Goal: Subscribe to service/newsletter

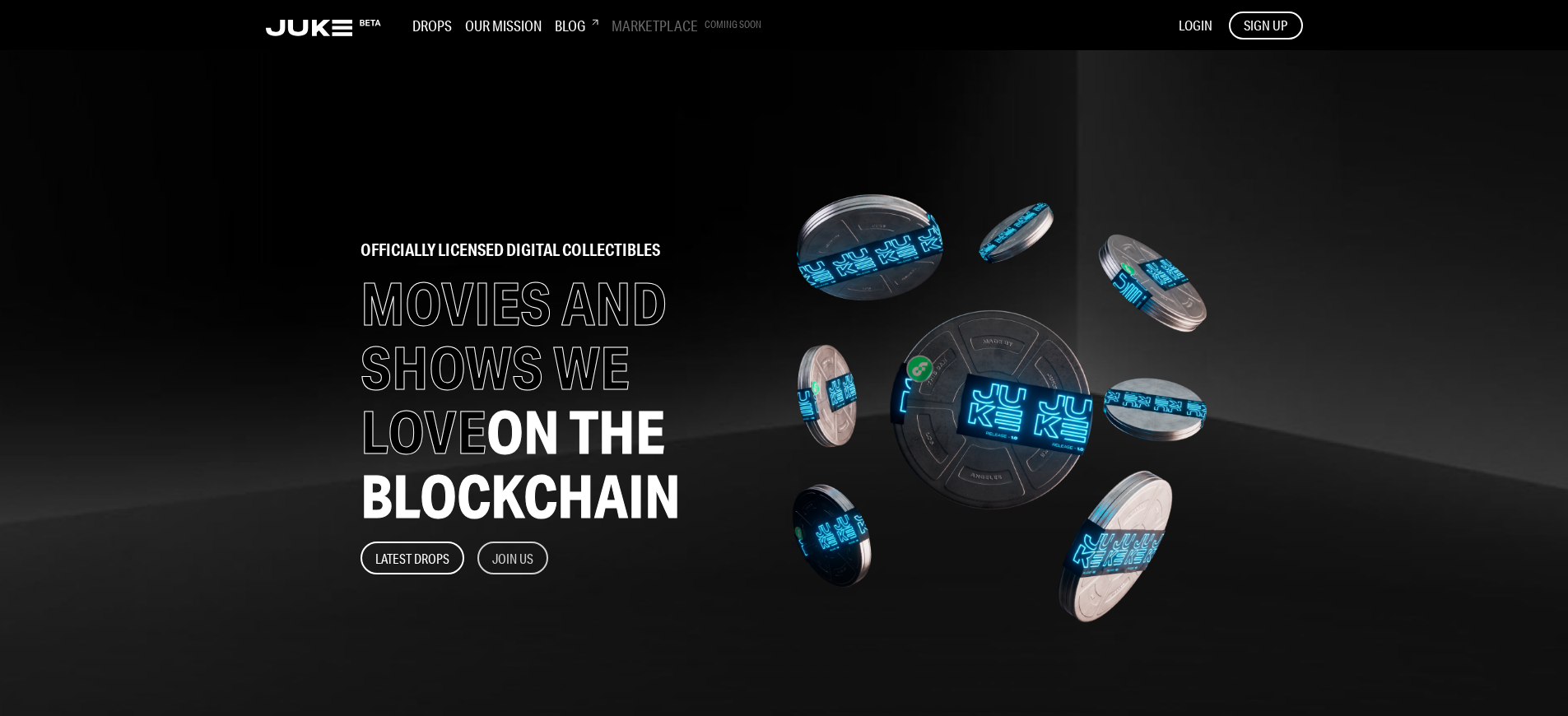
click at [514, 558] on button "Join Us" at bounding box center [512, 558] width 71 height 33
click at [1265, 24] on span "SIGN UP" at bounding box center [1265, 25] width 44 height 18
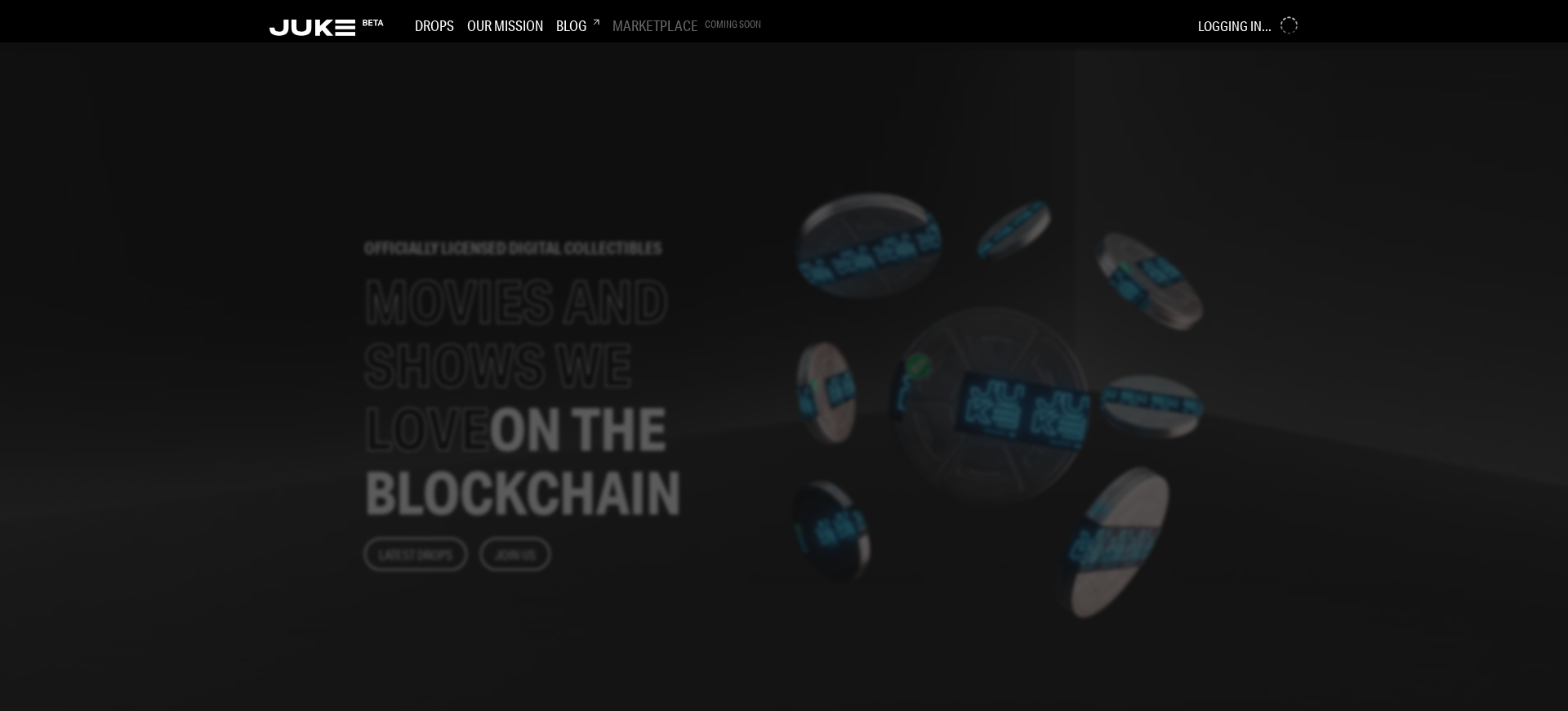
click at [647, 355] on div at bounding box center [784, 376] width 1568 height 669
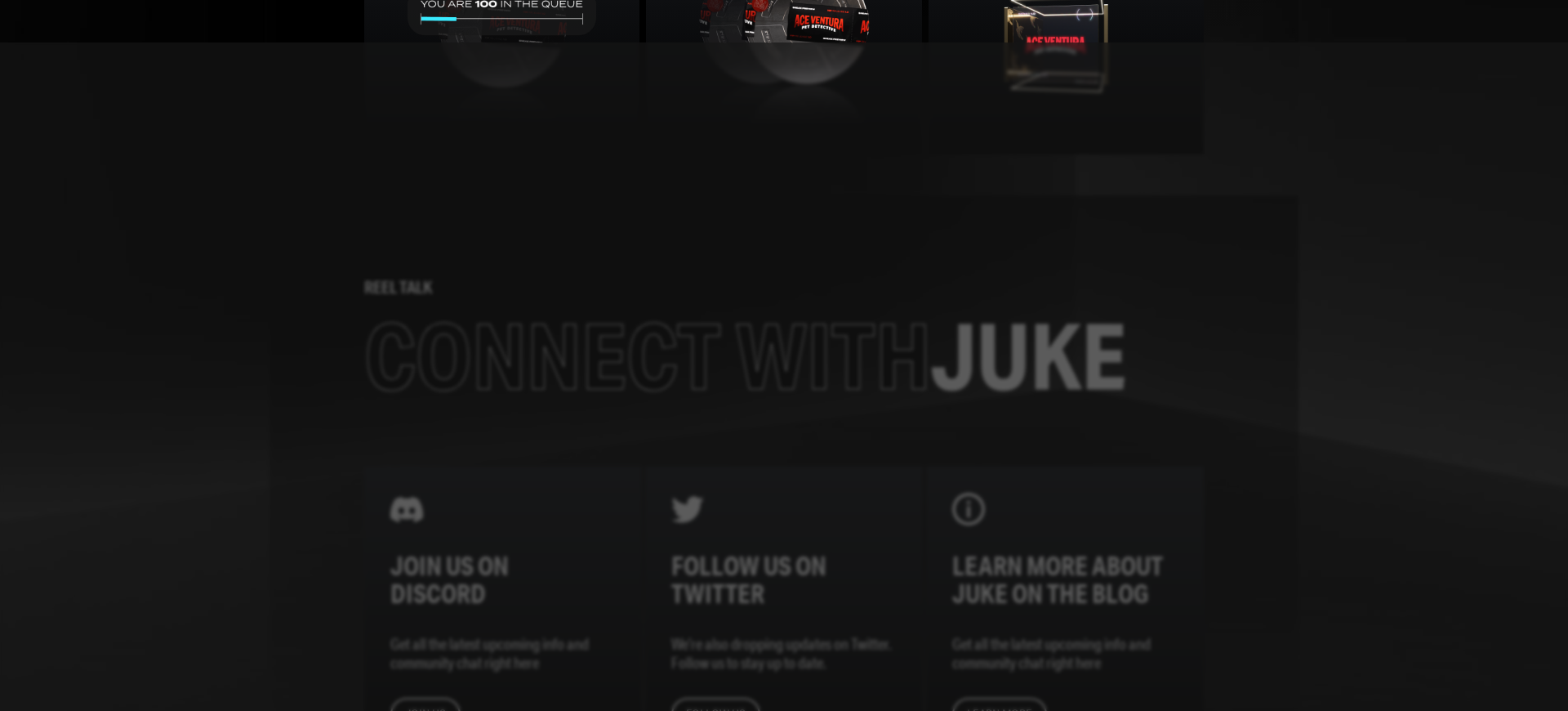
click at [647, 355] on div at bounding box center [784, 376] width 1568 height 669
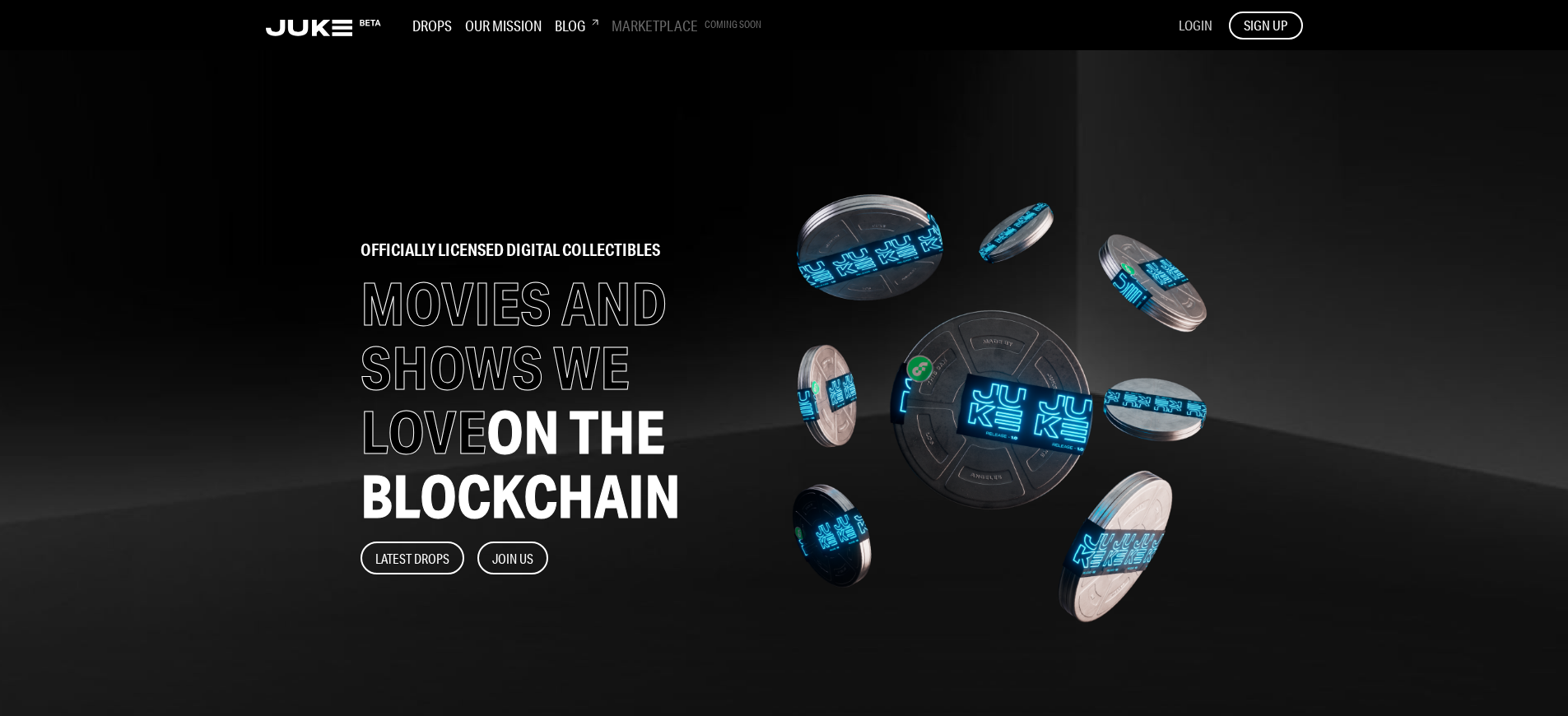
click at [1194, 24] on span "LOGIN" at bounding box center [1195, 25] width 34 height 17
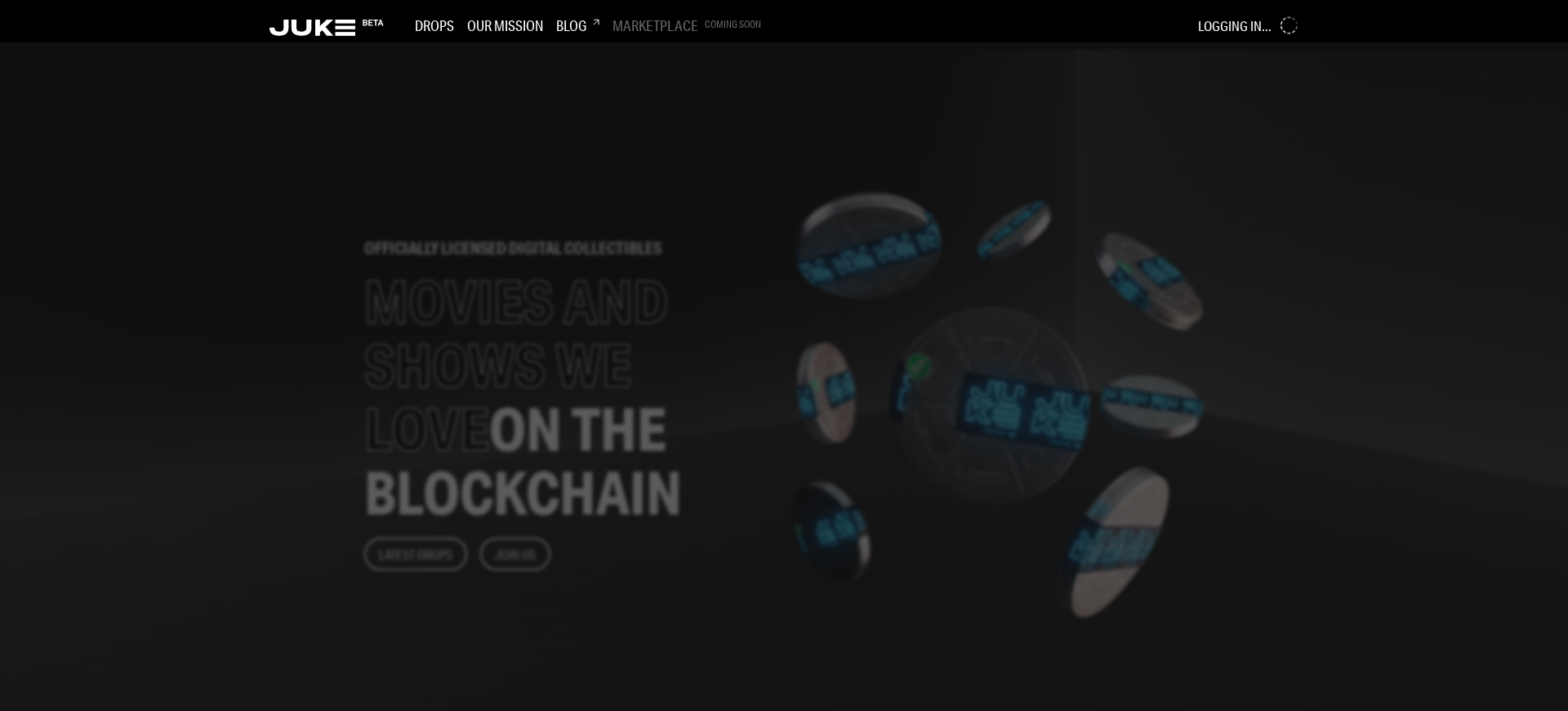
click at [647, 355] on div at bounding box center [784, 376] width 1568 height 669
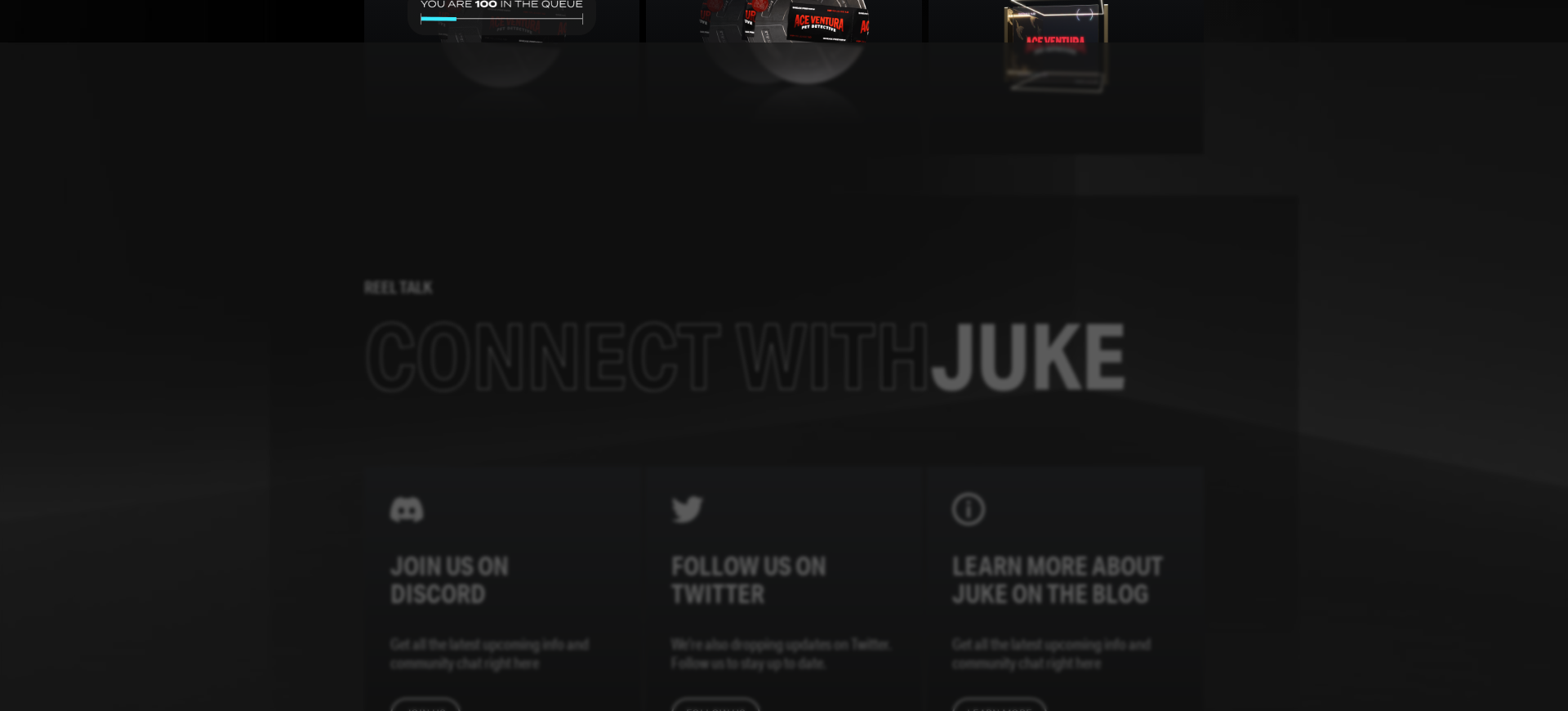
click at [647, 355] on div at bounding box center [784, 376] width 1568 height 669
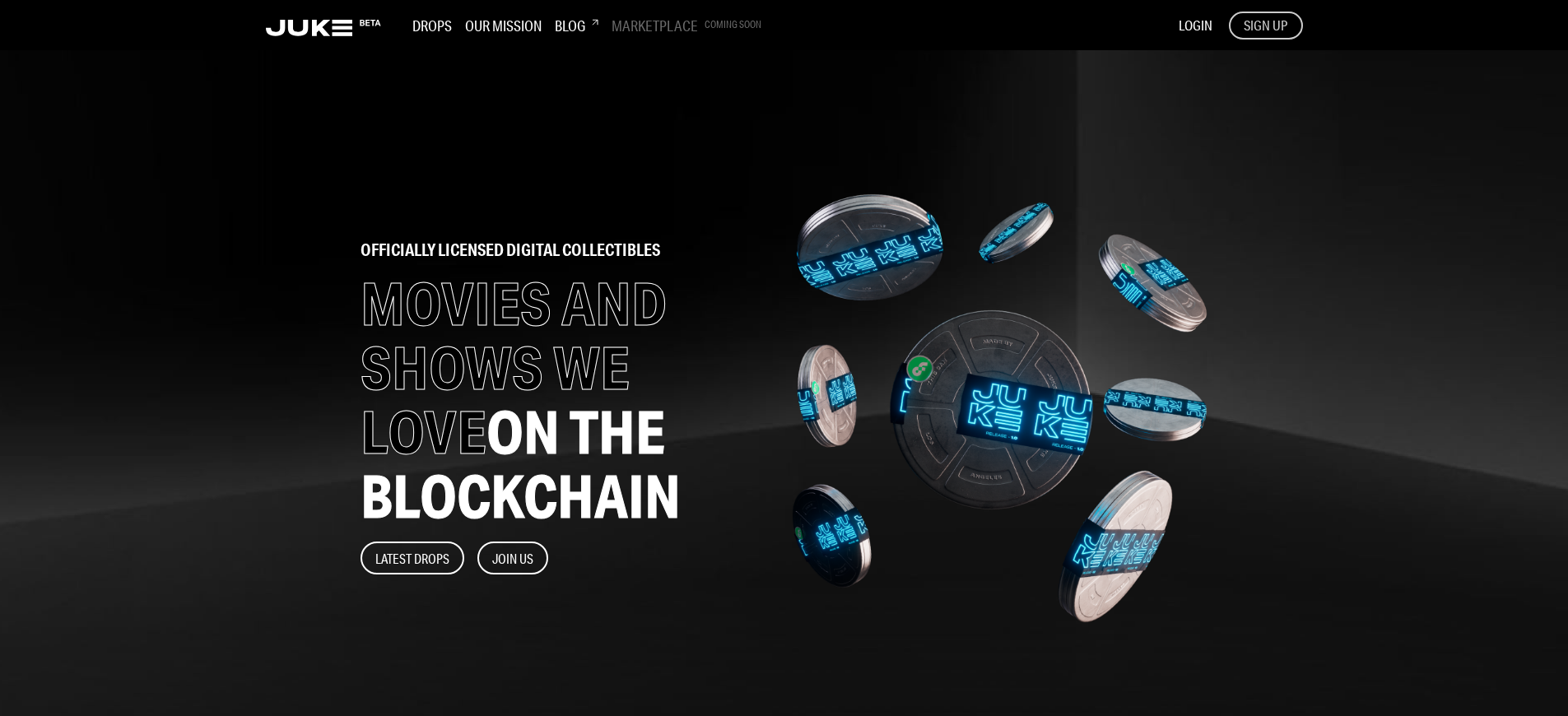
click at [1265, 24] on span "SIGN UP" at bounding box center [1265, 25] width 44 height 18
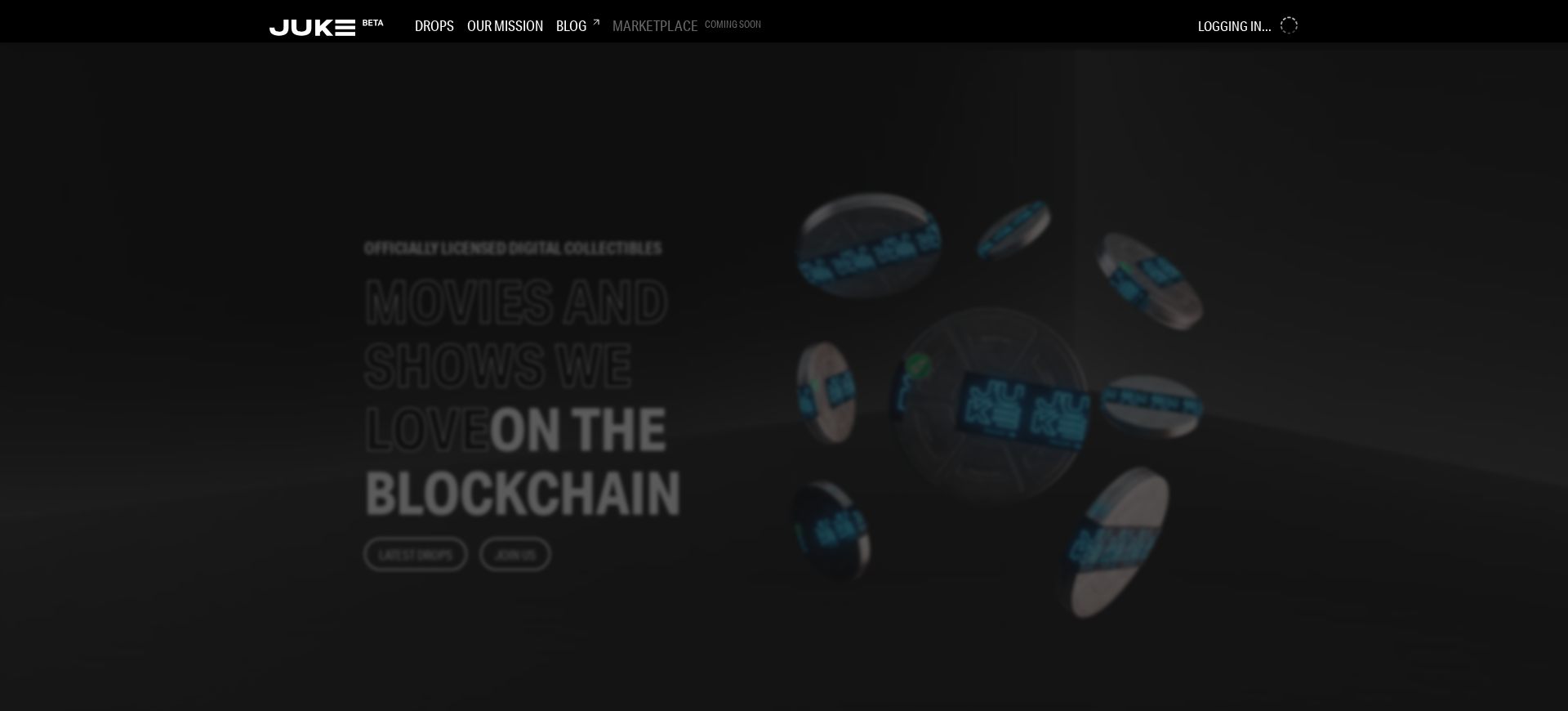
click at [647, 355] on div at bounding box center [784, 376] width 1568 height 669
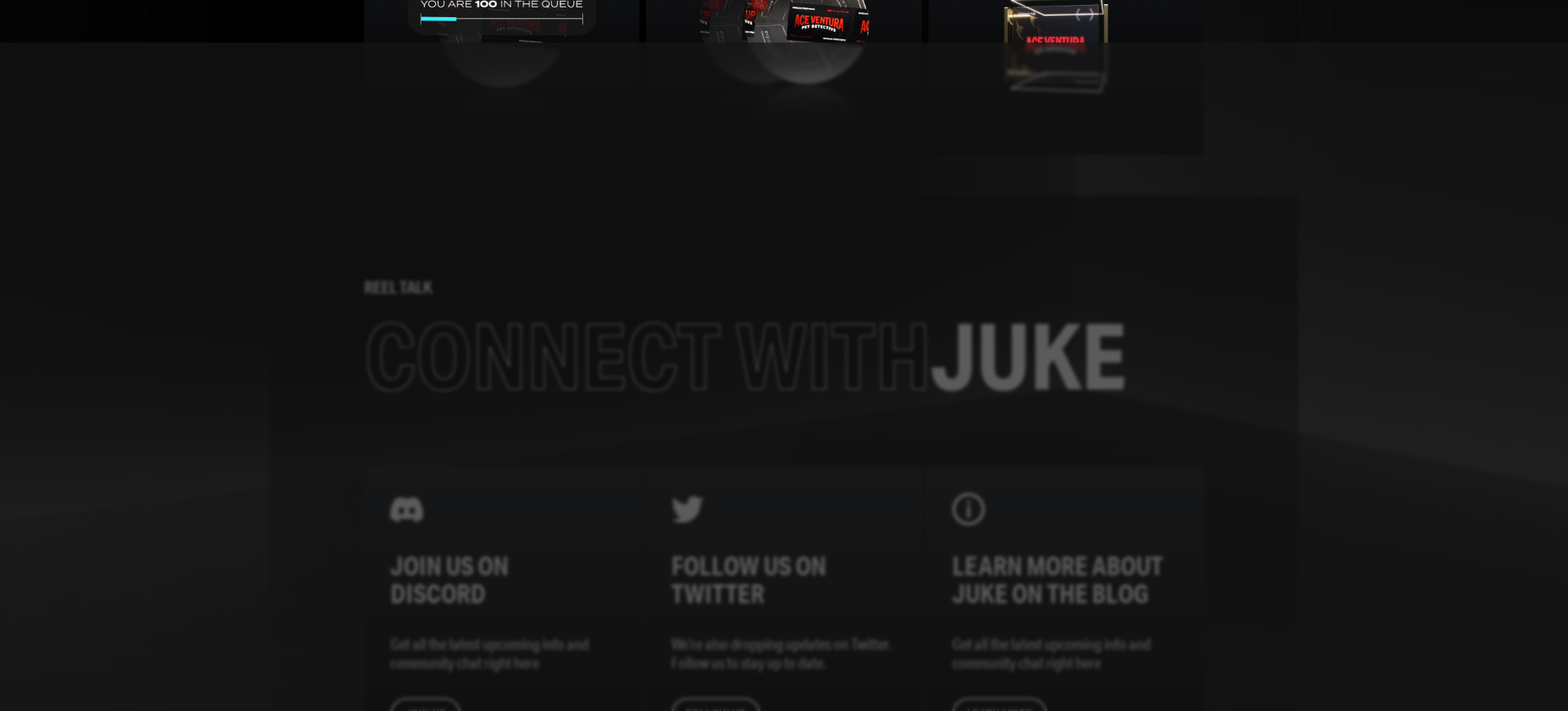
click at [647, 355] on div at bounding box center [784, 376] width 1568 height 669
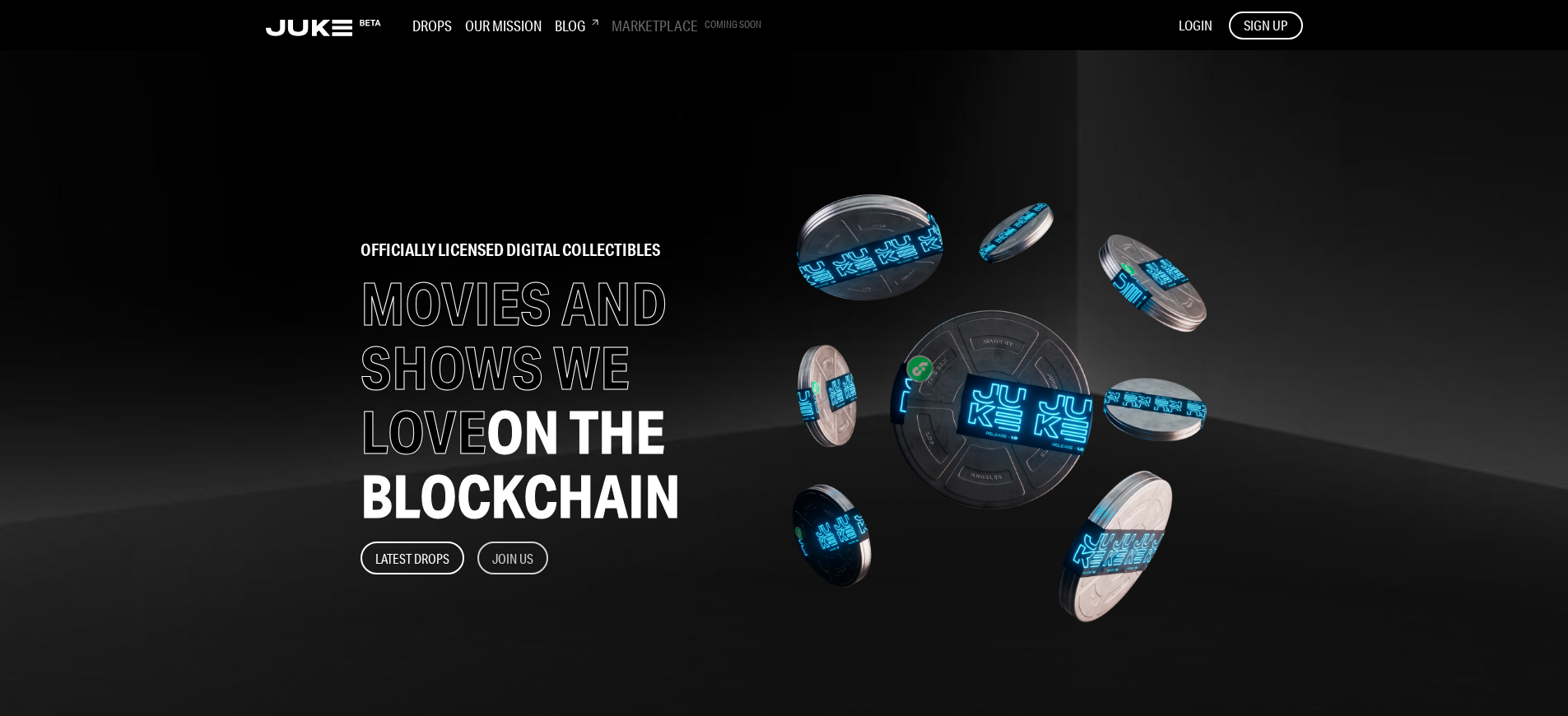
click at [514, 558] on button "Join Us" at bounding box center [512, 558] width 71 height 33
click at [1194, 24] on span "LOGIN" at bounding box center [1195, 25] width 34 height 17
click at [1265, 24] on span "SIGN UP" at bounding box center [1265, 25] width 44 height 18
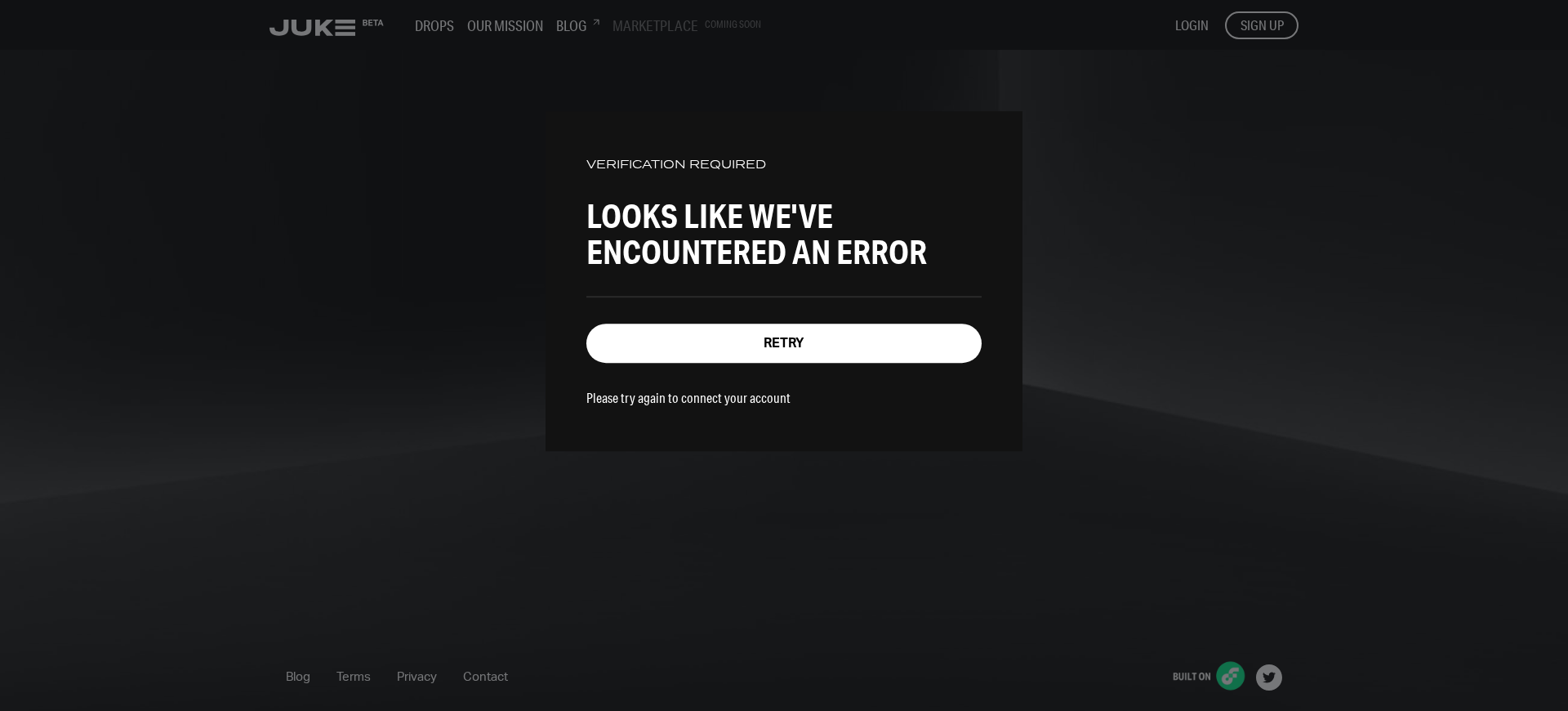
click at [1261, 24] on div "VERIFICATION REQUIRED Looks like we've encountered an error Retry Please try ag…" at bounding box center [784, 355] width 1568 height 711
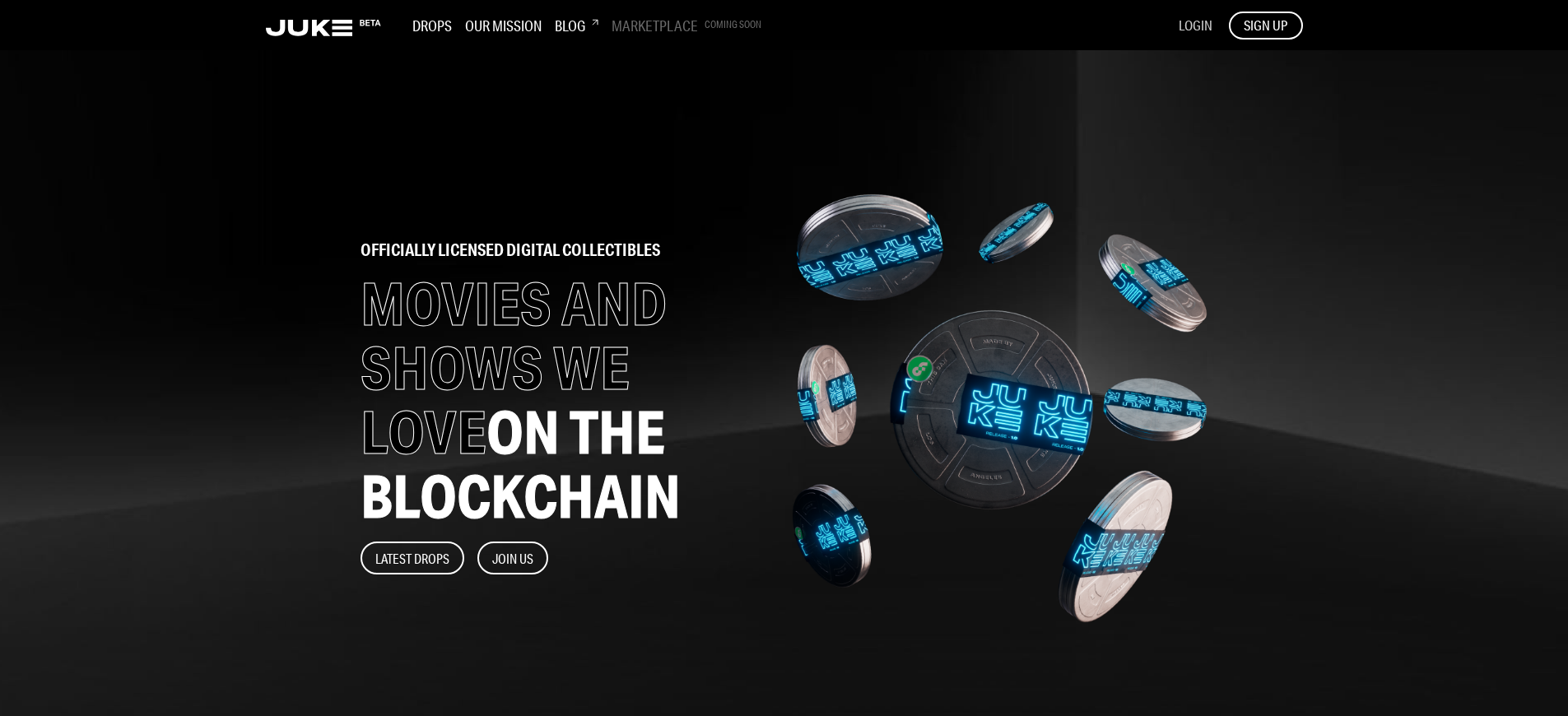
click at [1194, 24] on span "LOGIN" at bounding box center [1195, 25] width 34 height 17
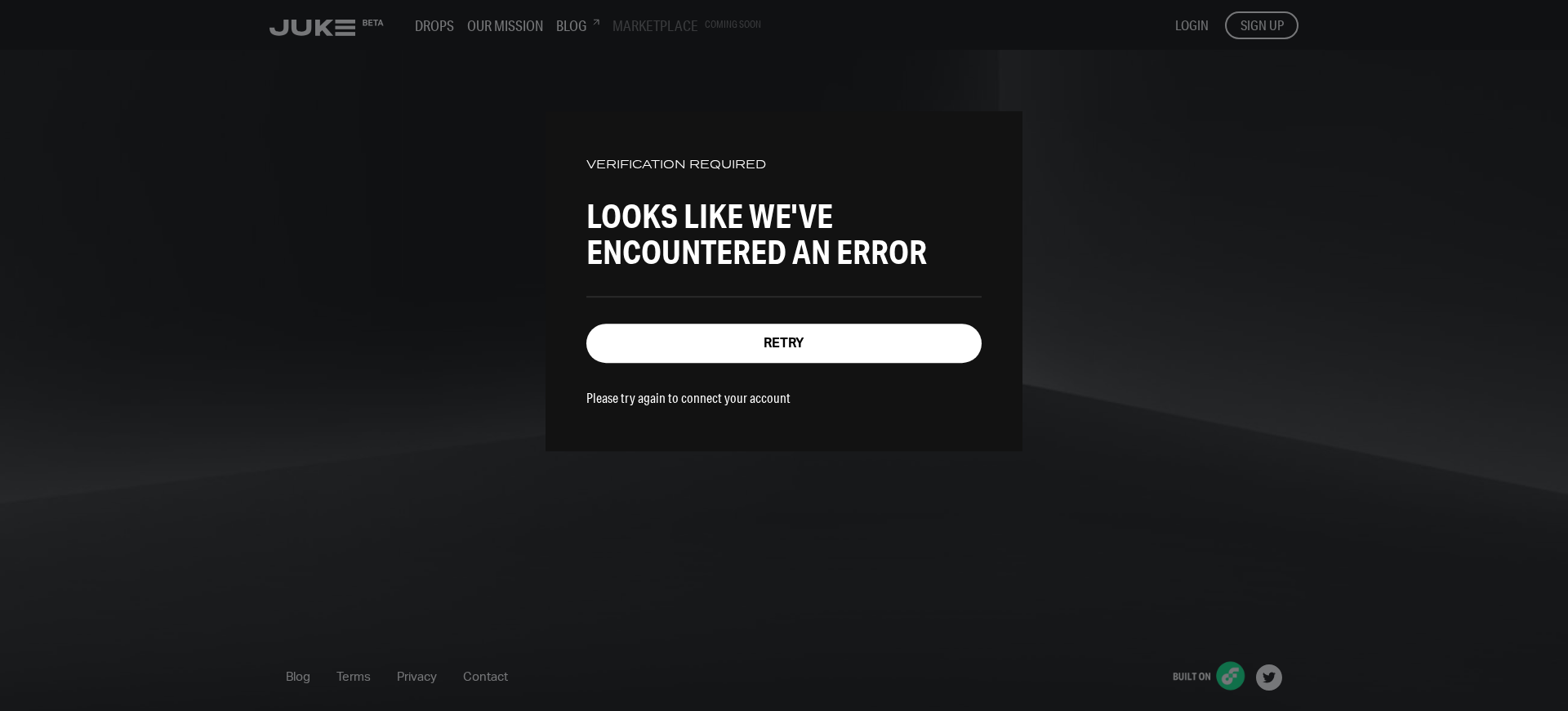
click at [1261, 24] on div "VERIFICATION REQUIRED Looks like we've encountered an error Retry Please try ag…" at bounding box center [784, 355] width 1568 height 711
